Goal: Task Accomplishment & Management: Use online tool/utility

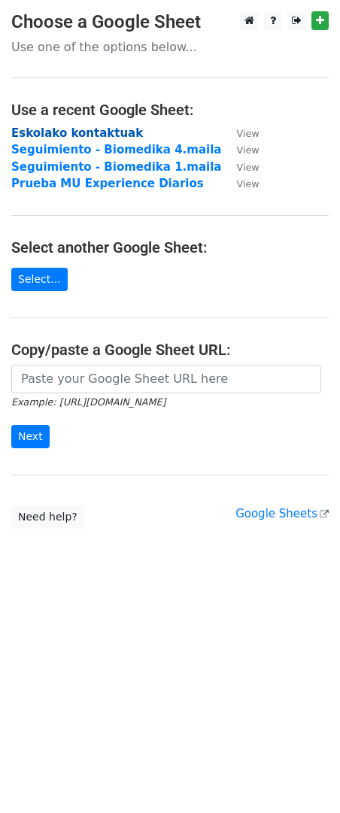
click at [100, 134] on strong "Eskolako kontaktuak" at bounding box center [77, 133] width 132 height 14
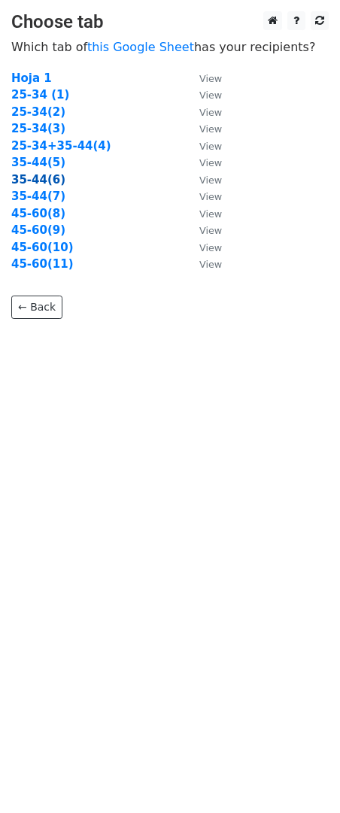
click at [42, 180] on strong "35-44(6)" at bounding box center [38, 180] width 54 height 14
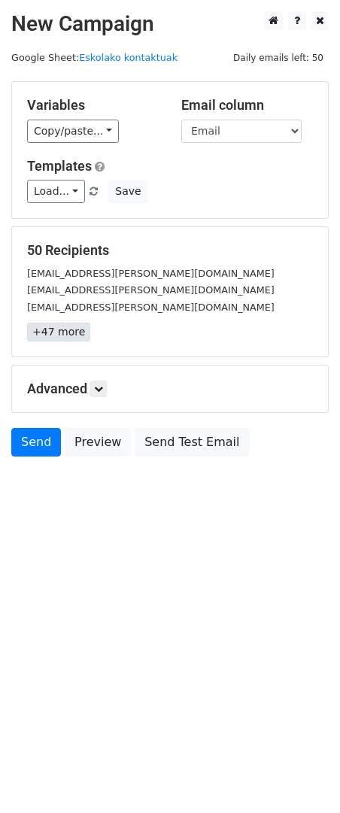
click at [72, 340] on link "+47 more" at bounding box center [58, 332] width 63 height 19
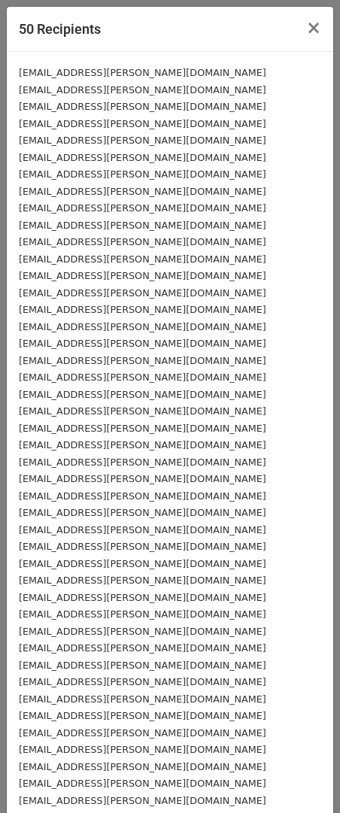
scroll to position [184, 0]
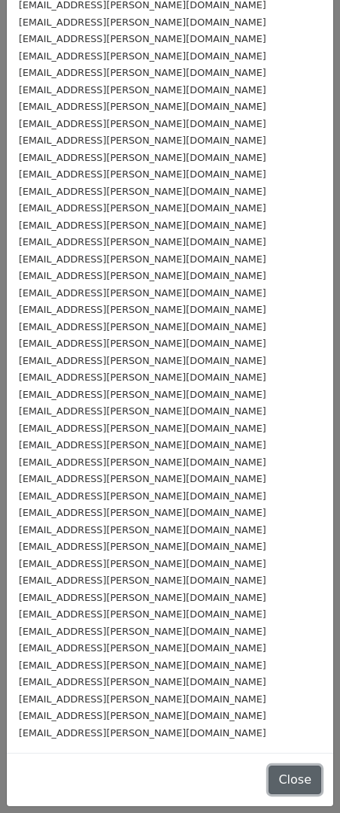
click at [268, 786] on button "Close" at bounding box center [294, 779] width 53 height 29
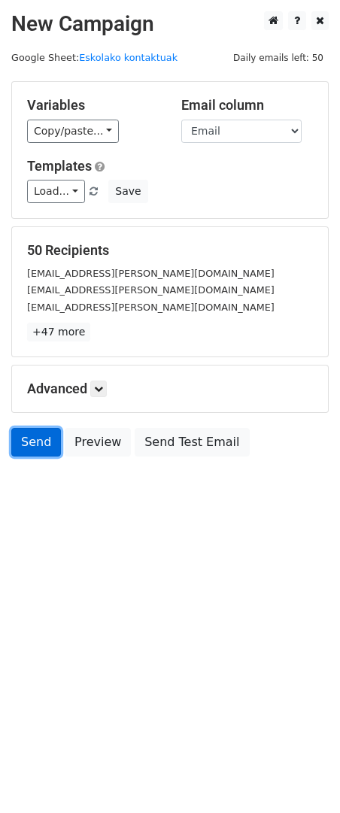
click at [28, 446] on link "Send" at bounding box center [36, 442] width 50 height 29
